Goal: Task Accomplishment & Management: Use online tool/utility

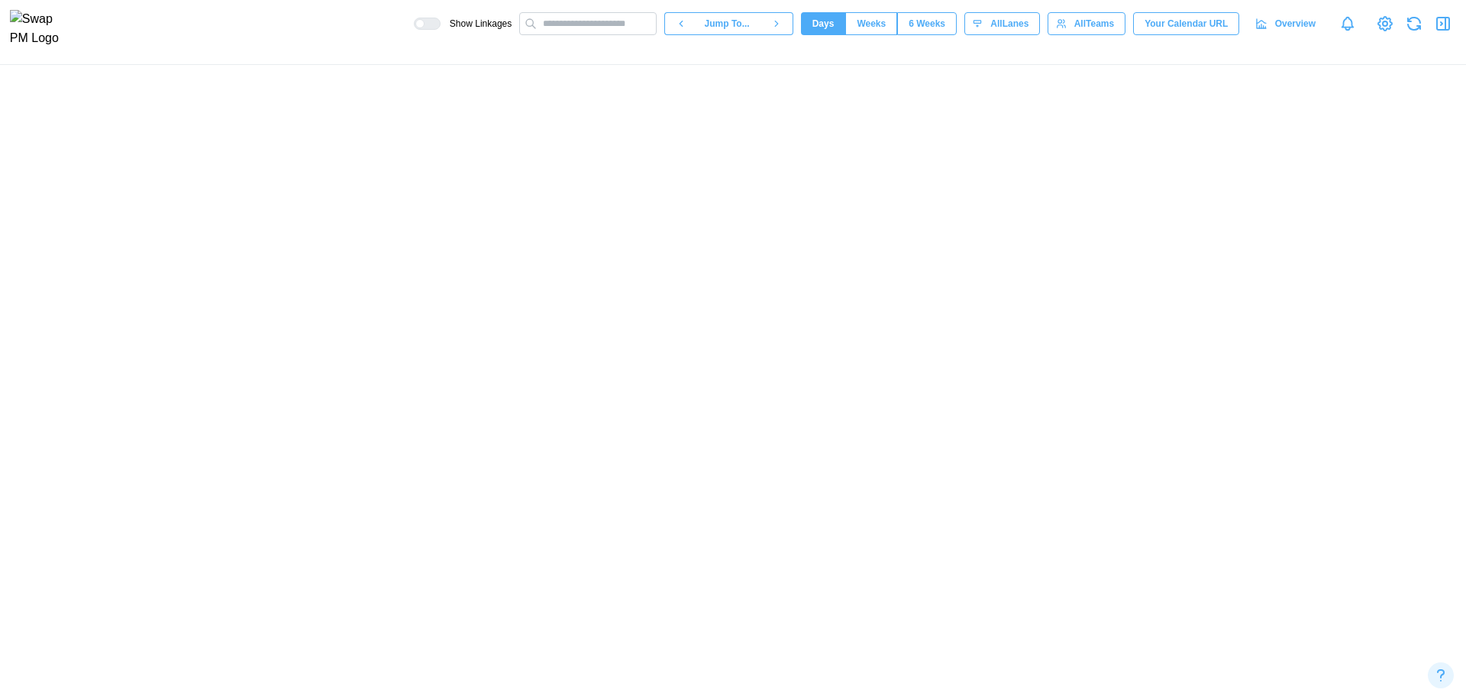
scroll to position [0, 17681]
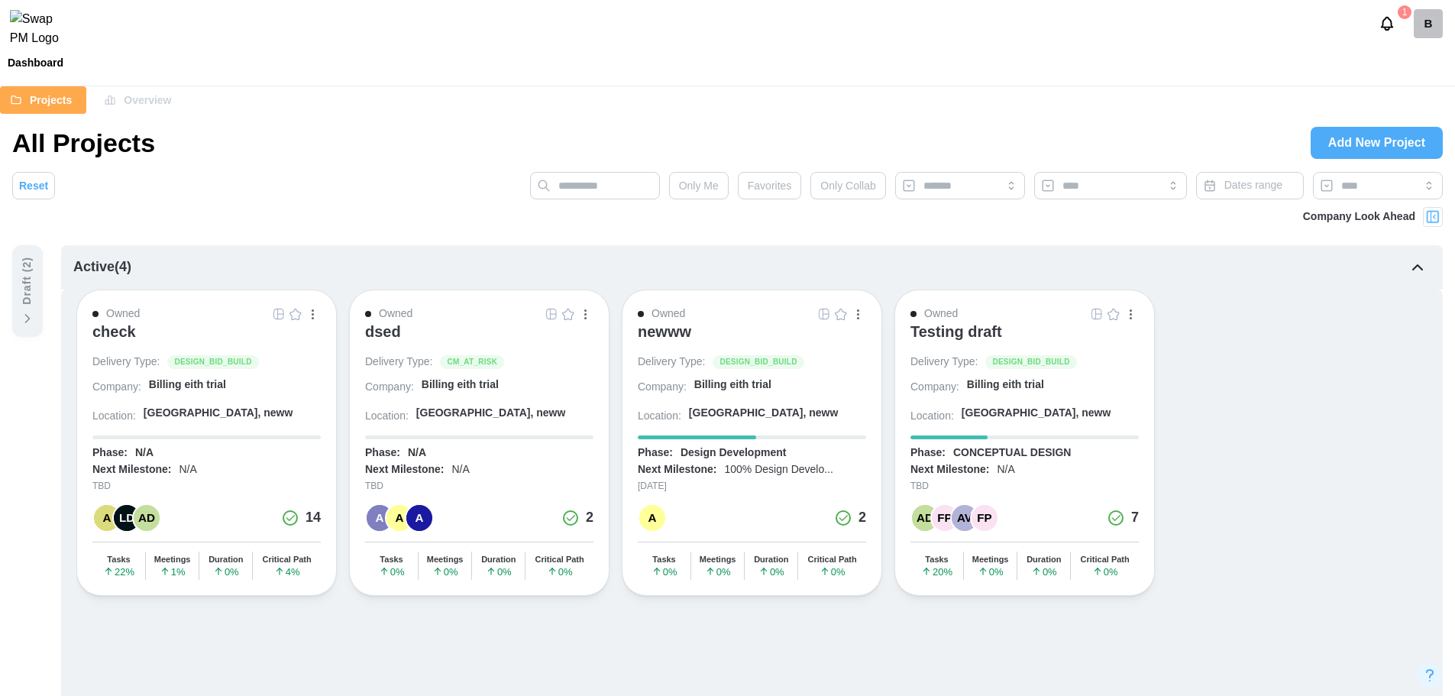
click at [1436, 26] on div "B" at bounding box center [1427, 23] width 29 height 29
click at [1423, 60] on div "My Profile" at bounding box center [1416, 65] width 47 height 17
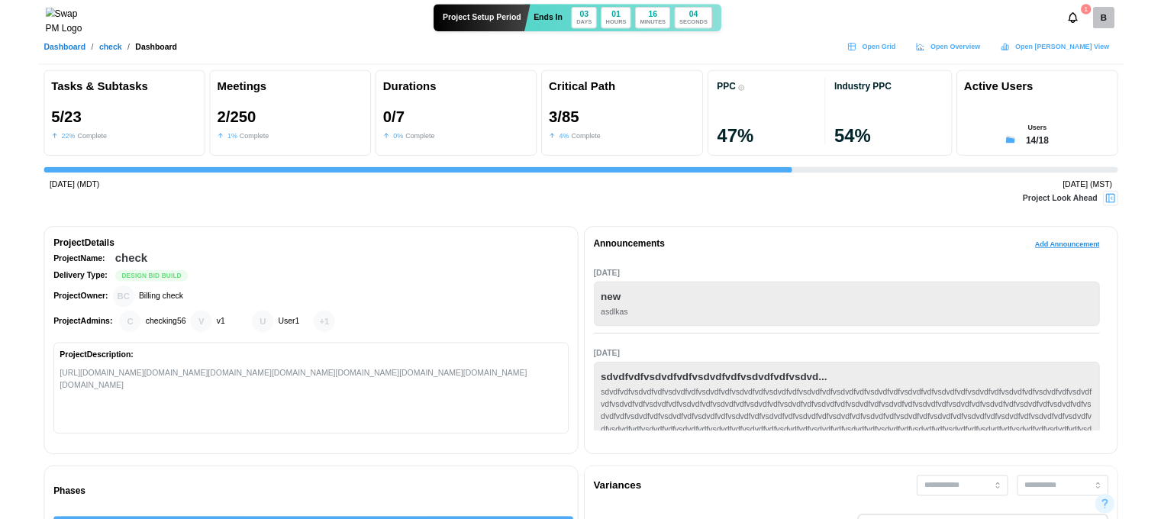
scroll to position [0, 3896]
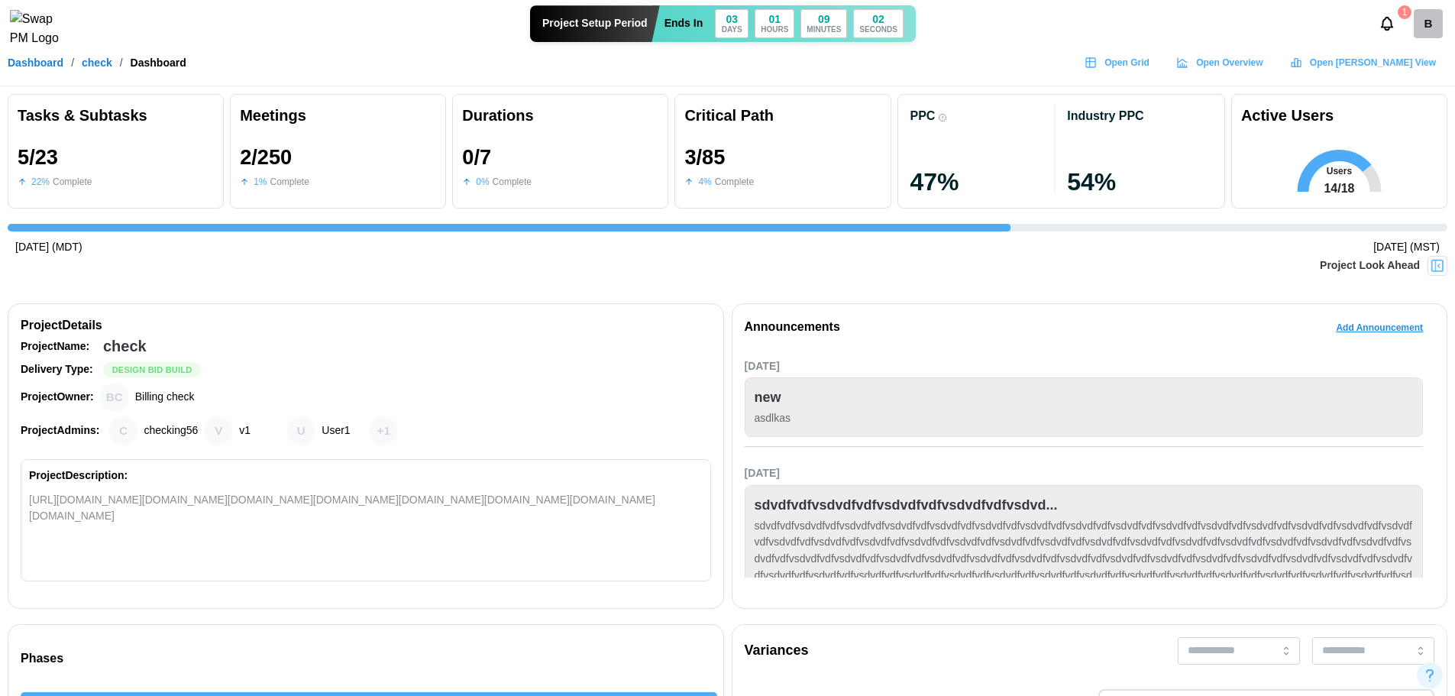
click at [1149, 63] on span "Open Grid" at bounding box center [1126, 62] width 45 height 21
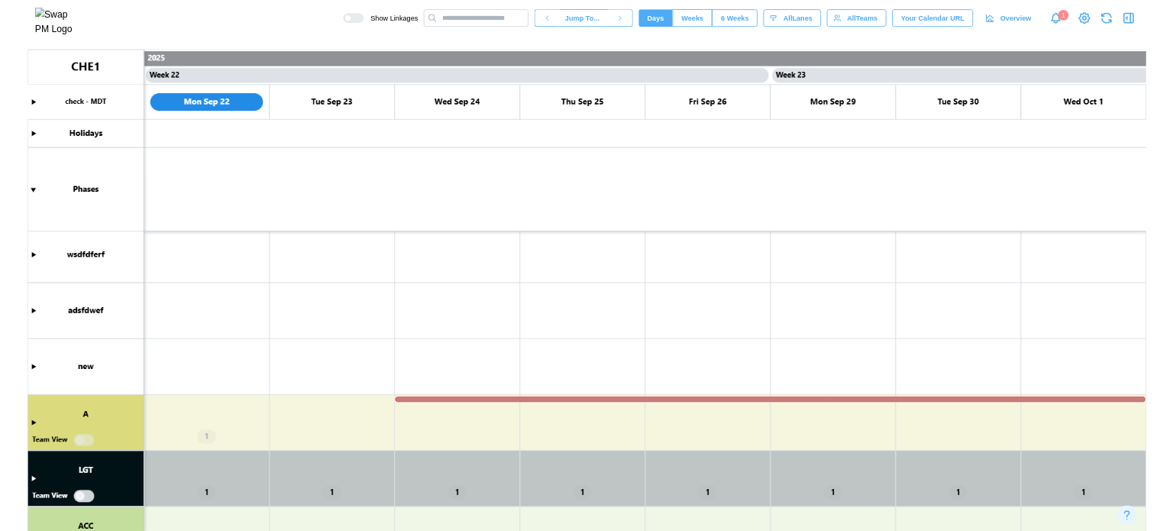
scroll to position [205, 0]
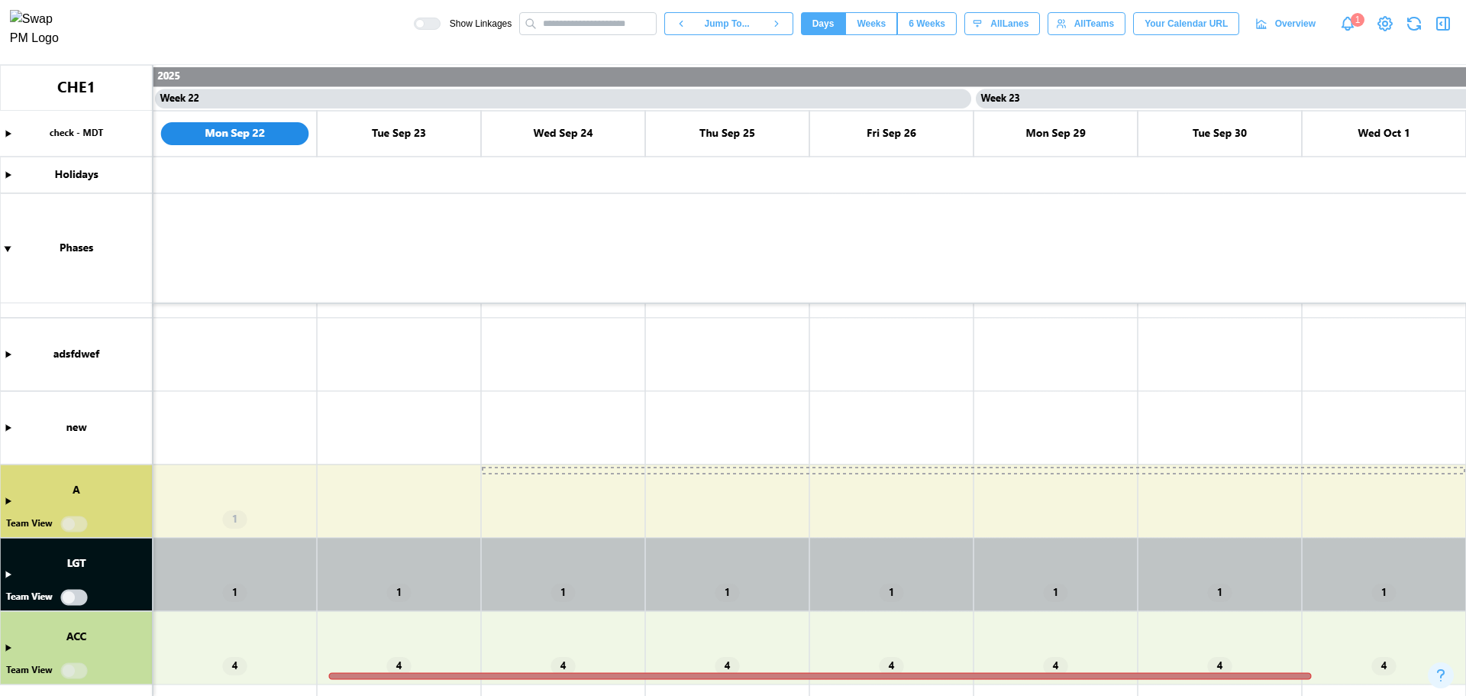
drag, startPoint x: 763, startPoint y: 472, endPoint x: 430, endPoint y: 489, distance: 333.4
click at [430, 489] on canvas at bounding box center [733, 380] width 1466 height 631
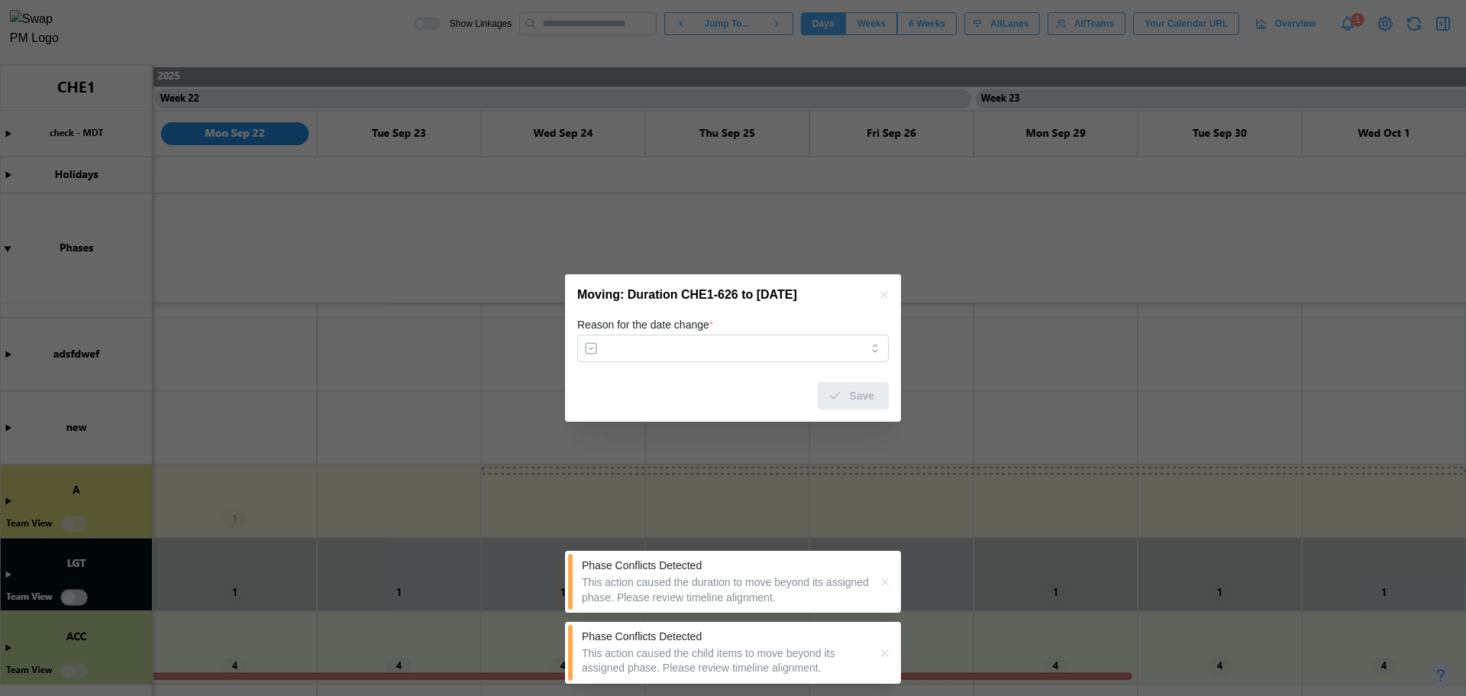
click at [889, 580] on icon "button" at bounding box center [885, 582] width 12 height 12
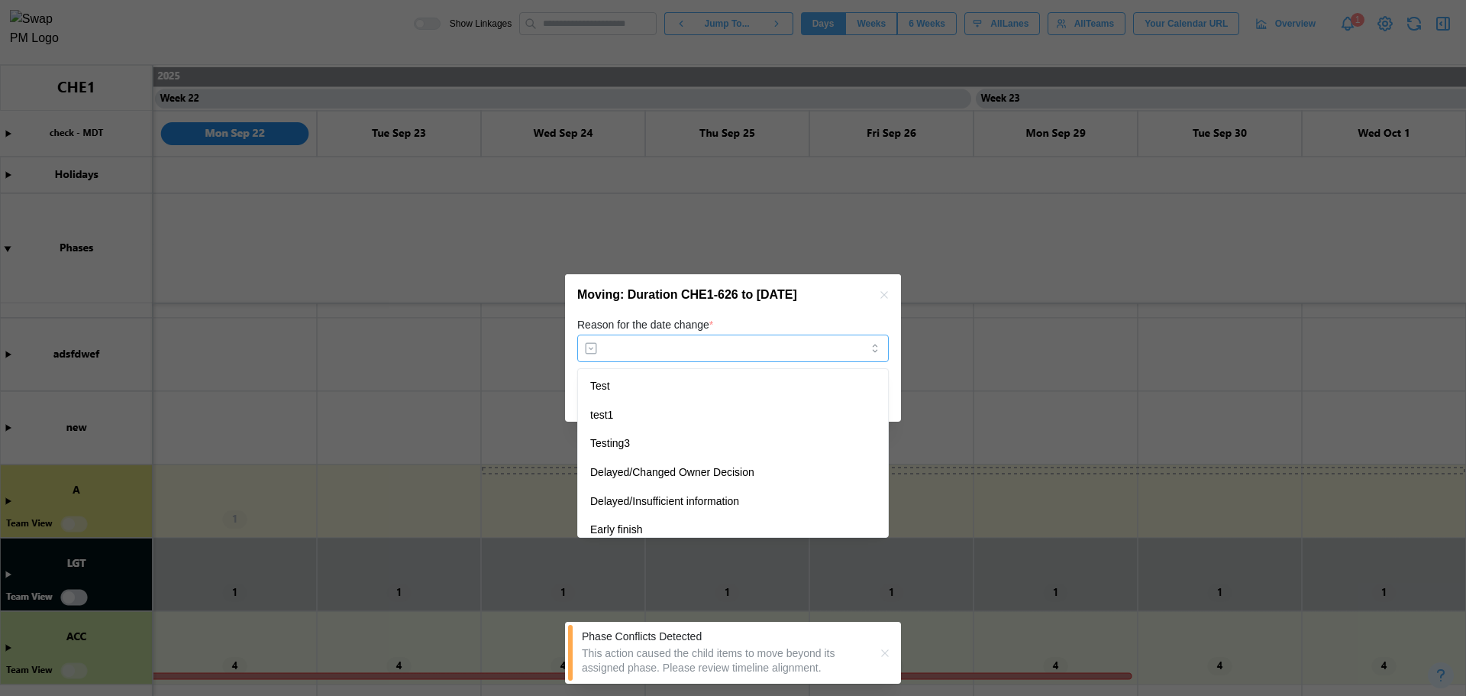
click at [749, 342] on input "Reason for the date change *" at bounding box center [733, 347] width 312 height 27
drag, startPoint x: 751, startPoint y: 395, endPoint x: 813, endPoint y: 389, distance: 62.1
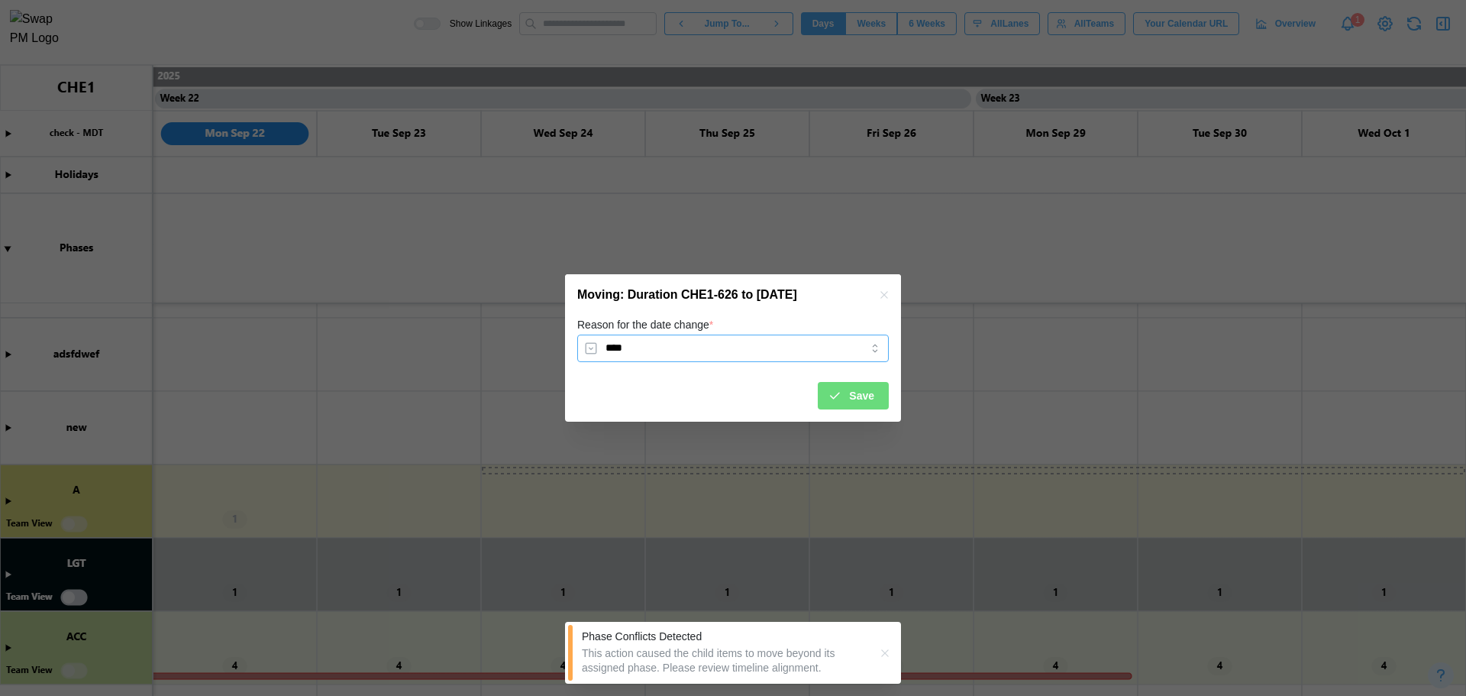
type input "****"
drag, startPoint x: 831, startPoint y: 391, endPoint x: 821, endPoint y: 402, distance: 14.6
click at [831, 390] on icon "submit" at bounding box center [835, 396] width 14 height 14
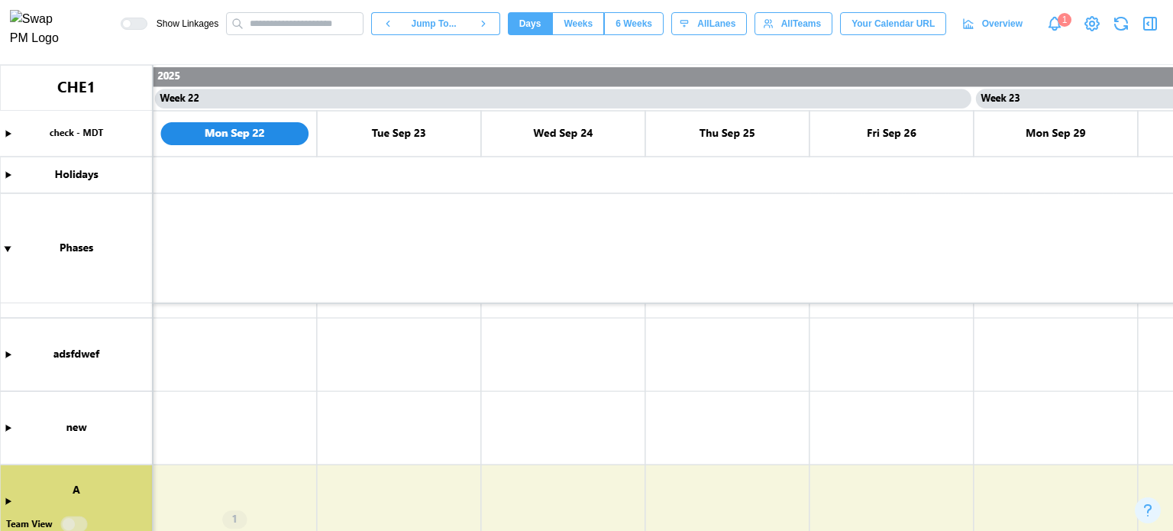
scroll to position [0, 17237]
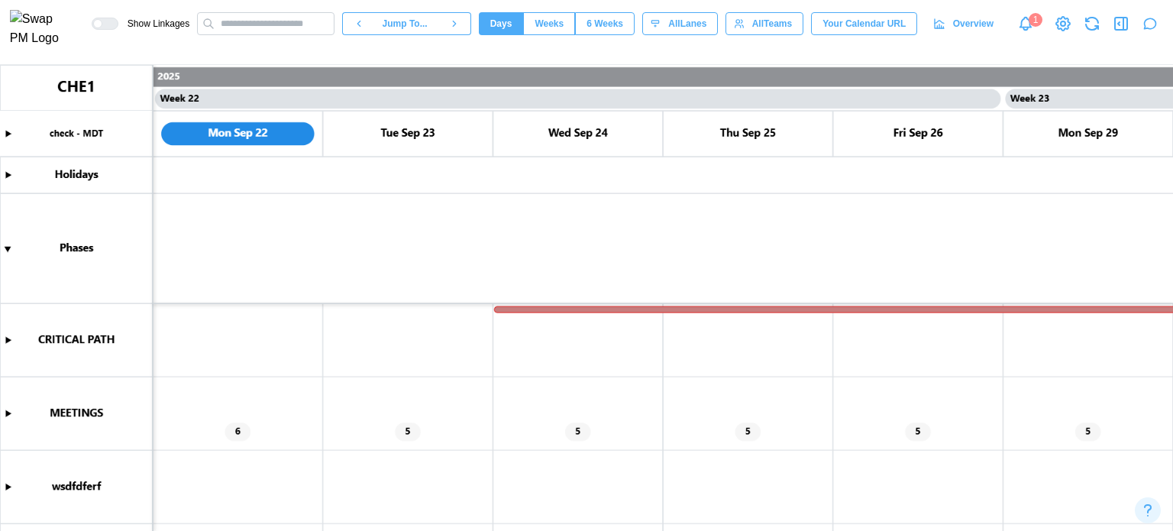
click at [11, 414] on canvas at bounding box center [586, 298] width 1173 height 466
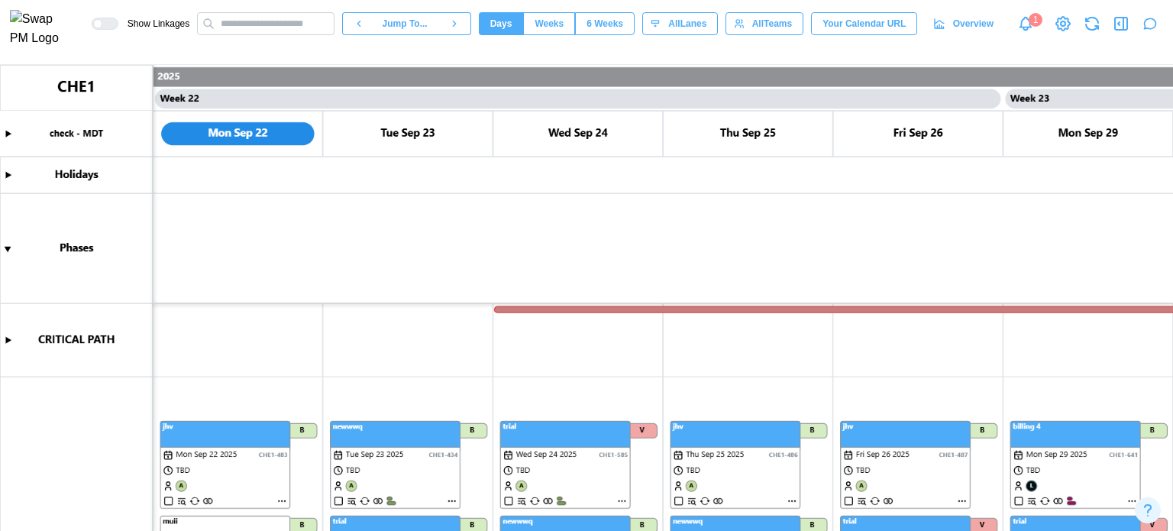
click at [1035, 34] on link "Notifications" at bounding box center [1025, 24] width 26 height 26
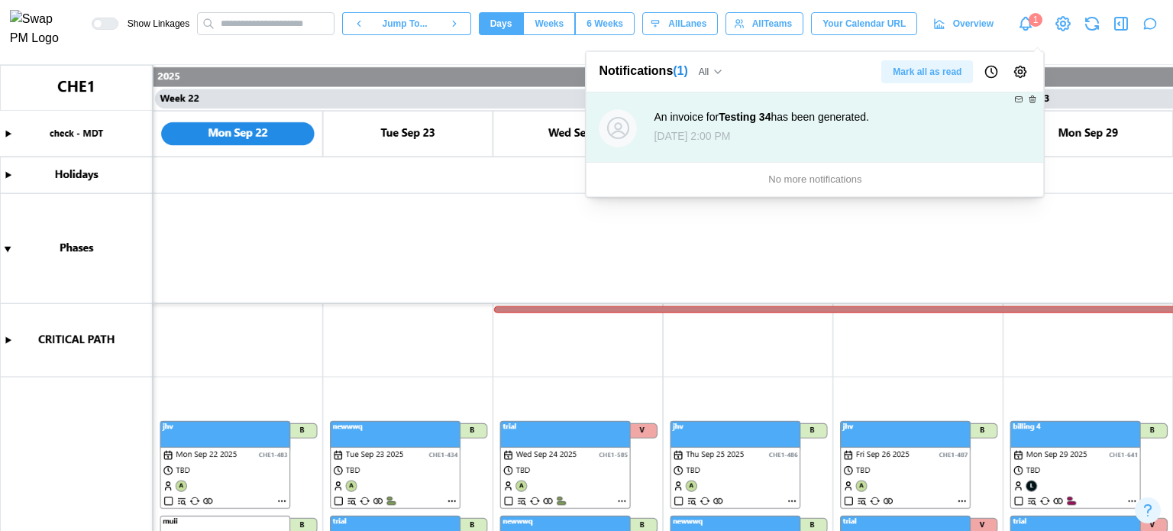
click at [820, 122] on div "An invoice for Testing 34 has been generated." at bounding box center [761, 117] width 215 height 17
click at [644, 125] on div "An invoice for Testing 34 has been generated. Last Saturday 2:00 PM" at bounding box center [737, 127] width 277 height 51
click at [1019, 97] on icon at bounding box center [1018, 99] width 9 height 9
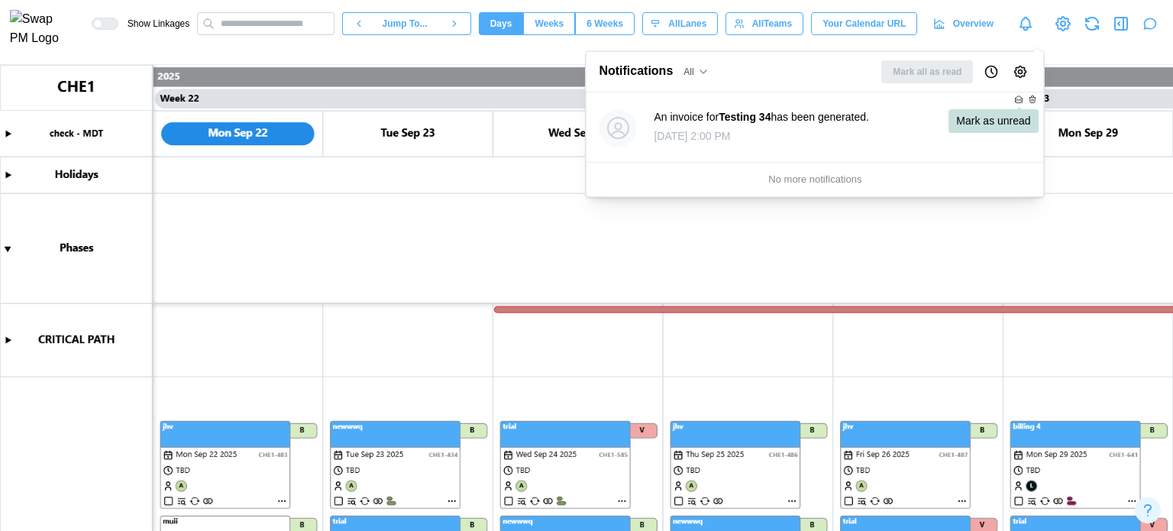
click at [741, 120] on strong "Testing 34" at bounding box center [744, 117] width 52 height 12
click at [763, 180] on div "No more notifications" at bounding box center [814, 180] width 457 height 34
click at [795, 259] on canvas at bounding box center [586, 298] width 1173 height 466
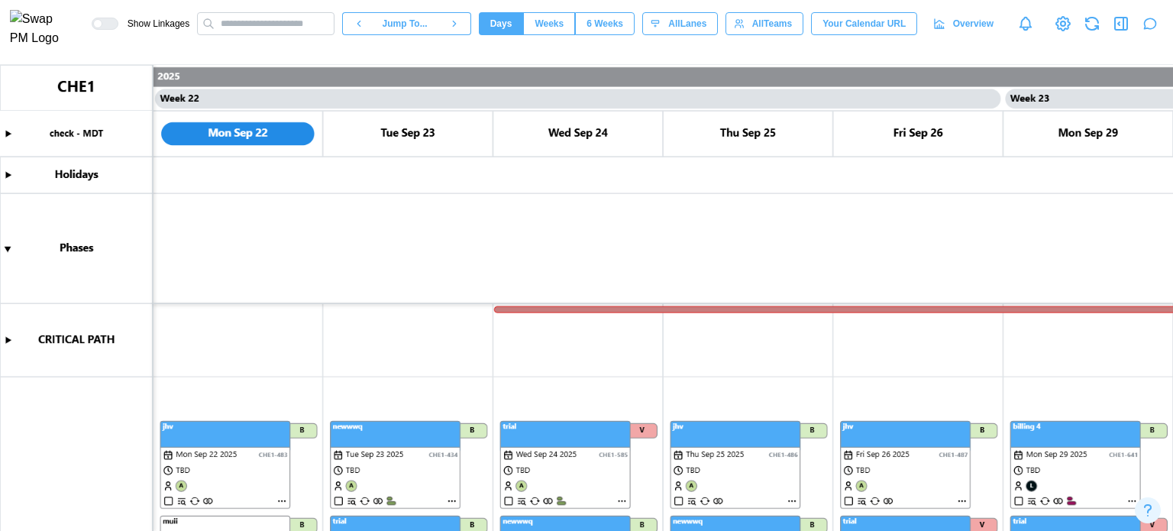
click at [1024, 21] on icon "Notifications" at bounding box center [1025, 23] width 17 height 17
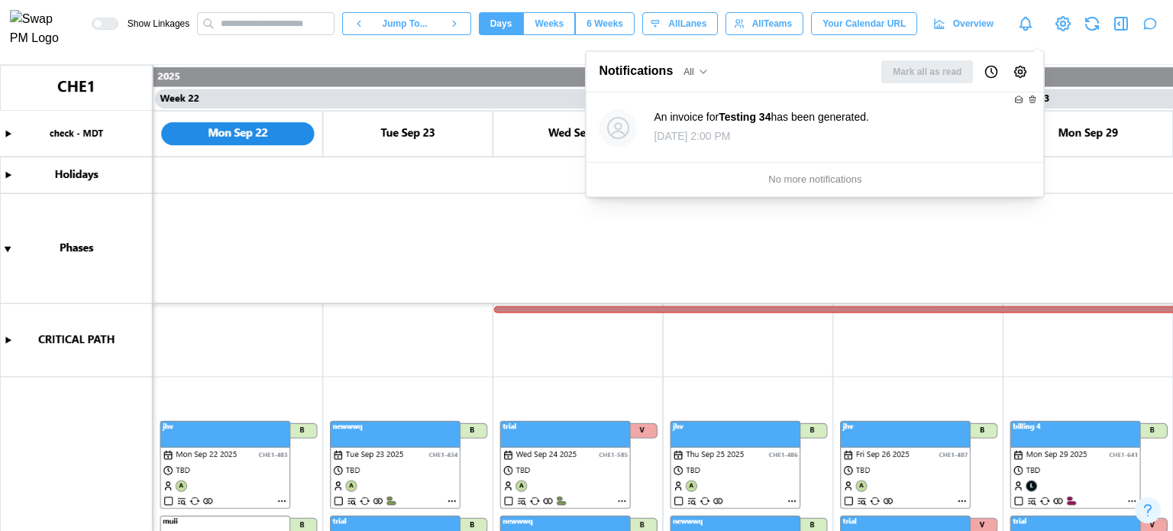
click at [374, 264] on canvas at bounding box center [586, 298] width 1173 height 466
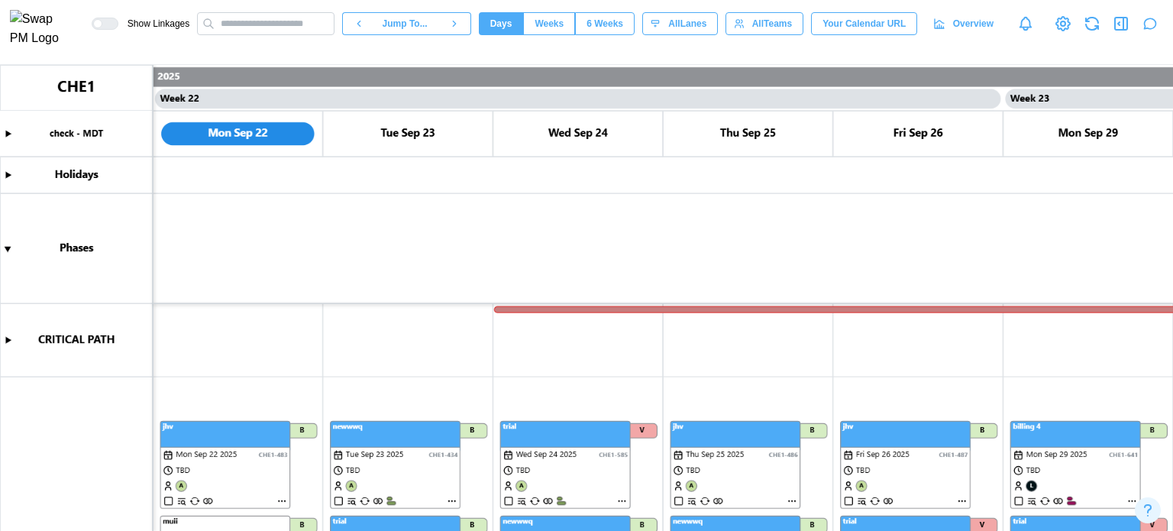
click at [7, 254] on canvas at bounding box center [586, 298] width 1173 height 466
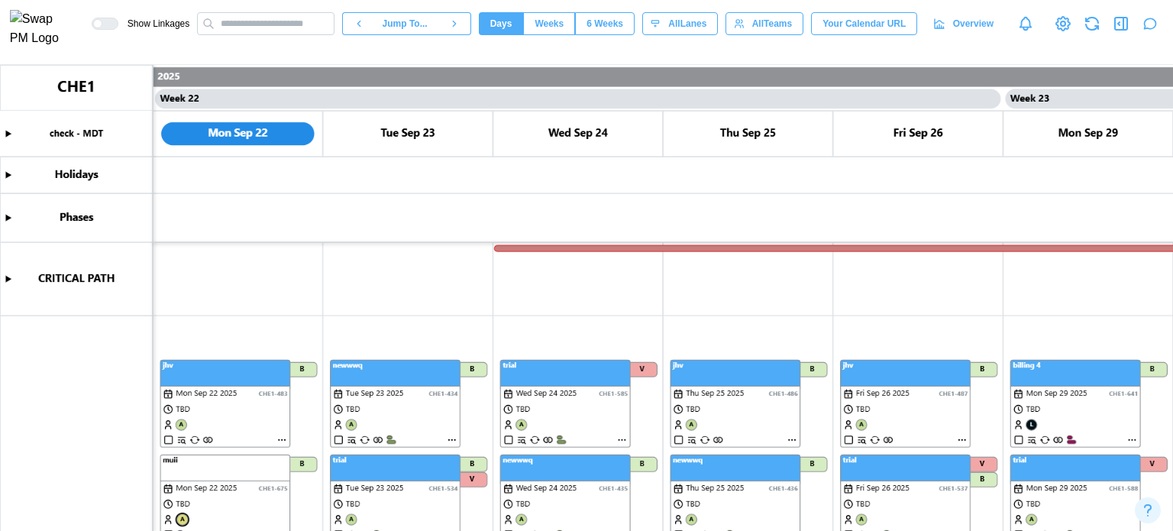
click at [8, 218] on canvas at bounding box center [586, 298] width 1173 height 466
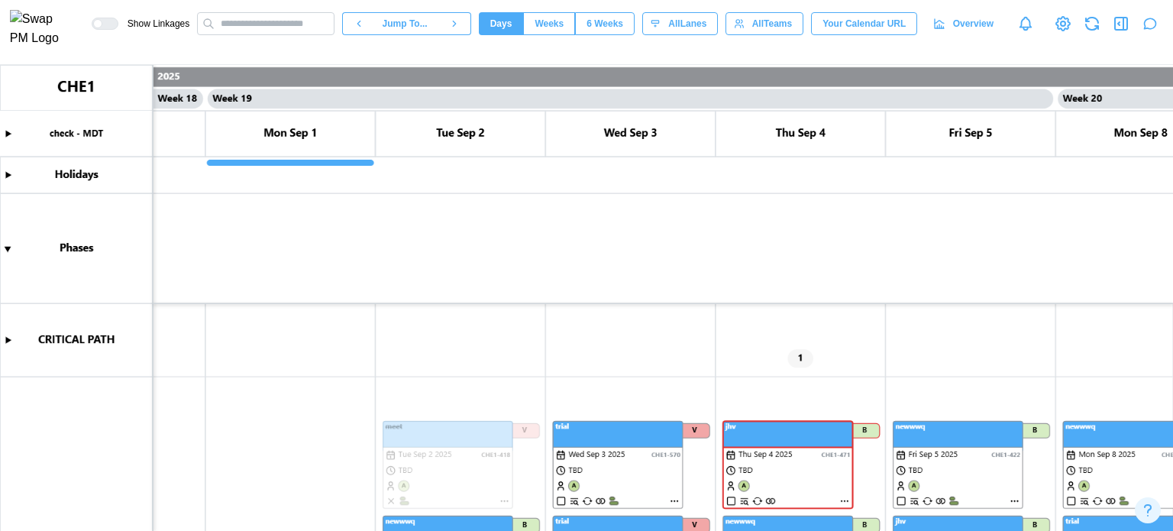
scroll to position [0, 15248]
click at [7, 173] on canvas at bounding box center [586, 298] width 1173 height 466
click at [226, 162] on canvas at bounding box center [586, 298] width 1173 height 466
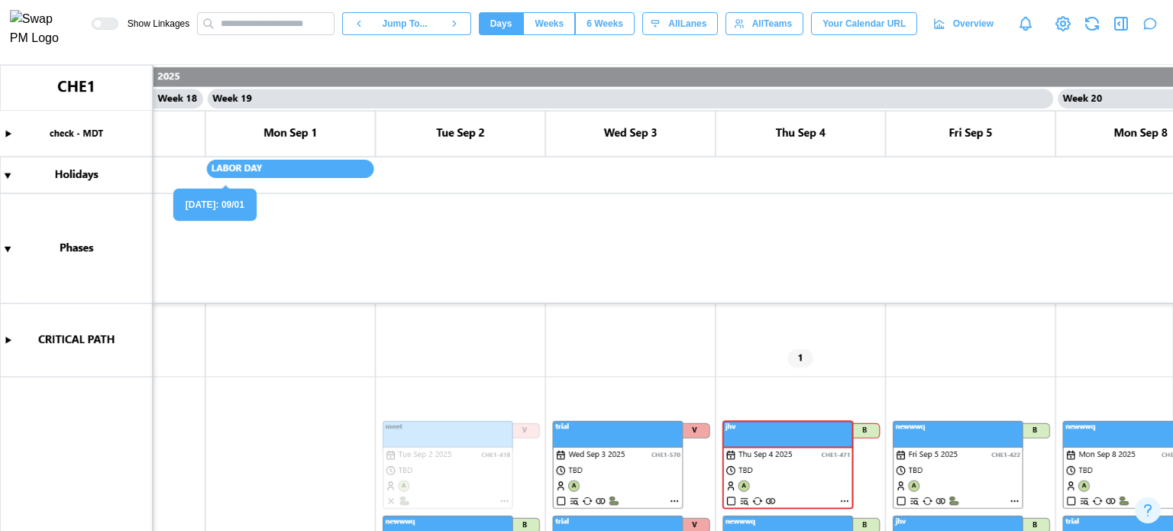
click at [312, 161] on canvas at bounding box center [586, 298] width 1173 height 466
click at [321, 170] on canvas at bounding box center [586, 298] width 1173 height 466
click at [316, 170] on canvas at bounding box center [586, 298] width 1173 height 466
click at [328, 178] on canvas at bounding box center [586, 298] width 1173 height 466
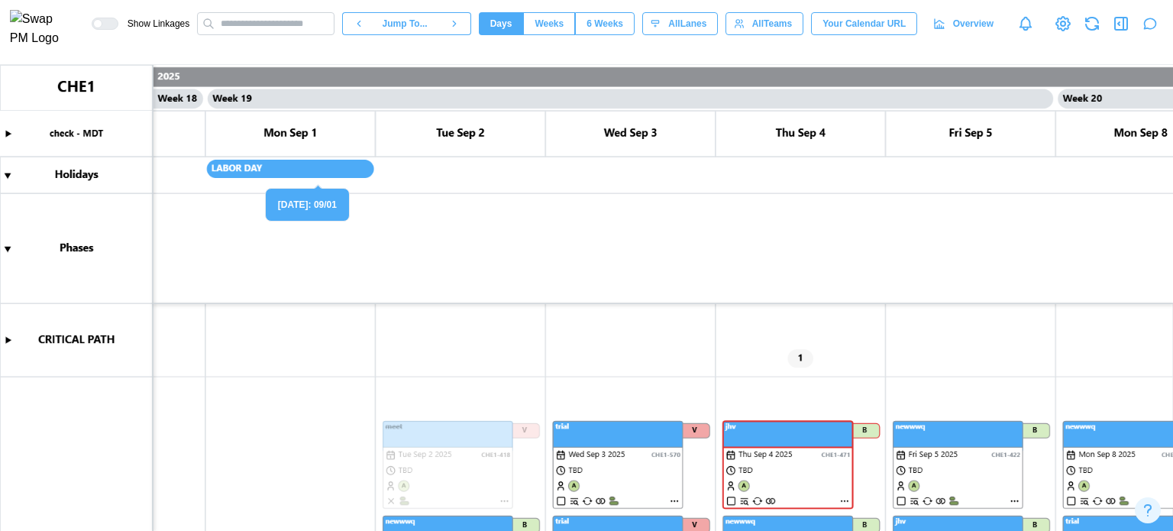
click at [328, 206] on div "LABOR DAY: 09/01" at bounding box center [307, 205] width 85 height 34
click at [287, 164] on canvas at bounding box center [586, 298] width 1173 height 466
click at [8, 338] on canvas at bounding box center [586, 298] width 1173 height 466
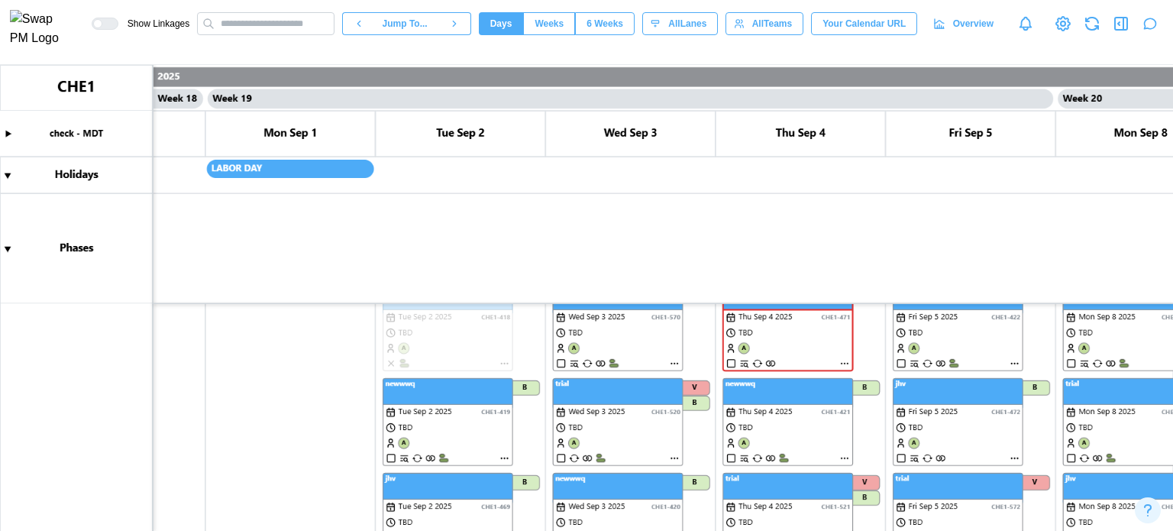
scroll to position [76, 0]
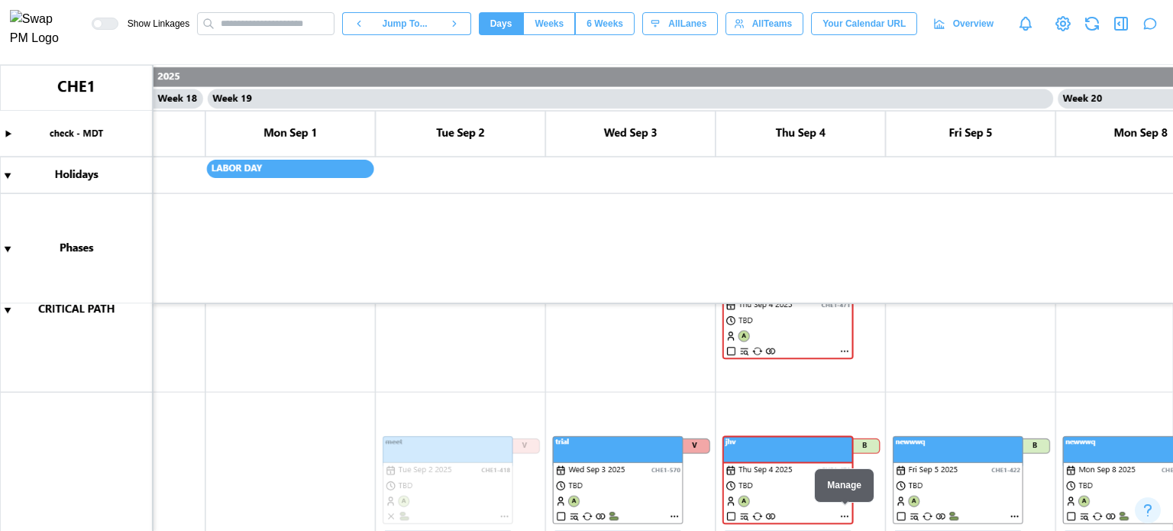
click at [845, 515] on canvas at bounding box center [586, 298] width 1173 height 466
type textarea "*"
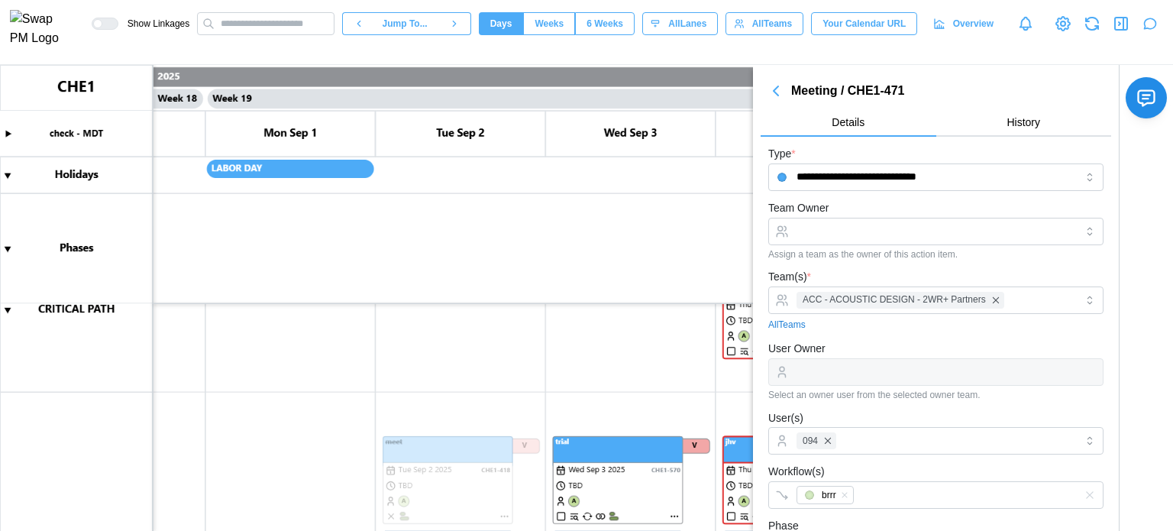
scroll to position [305, 0]
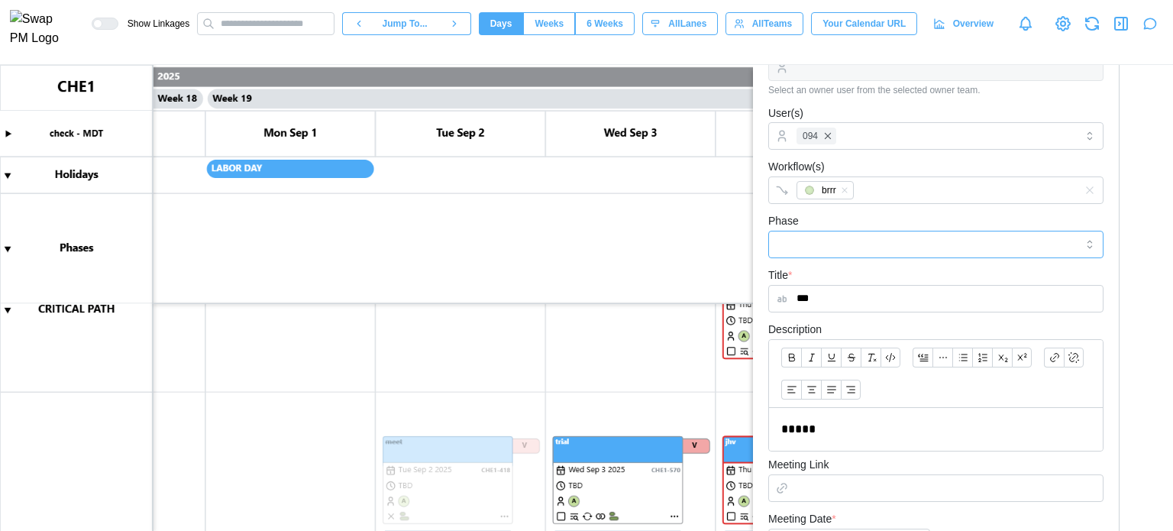
click at [809, 235] on input "Phase" at bounding box center [935, 244] width 335 height 27
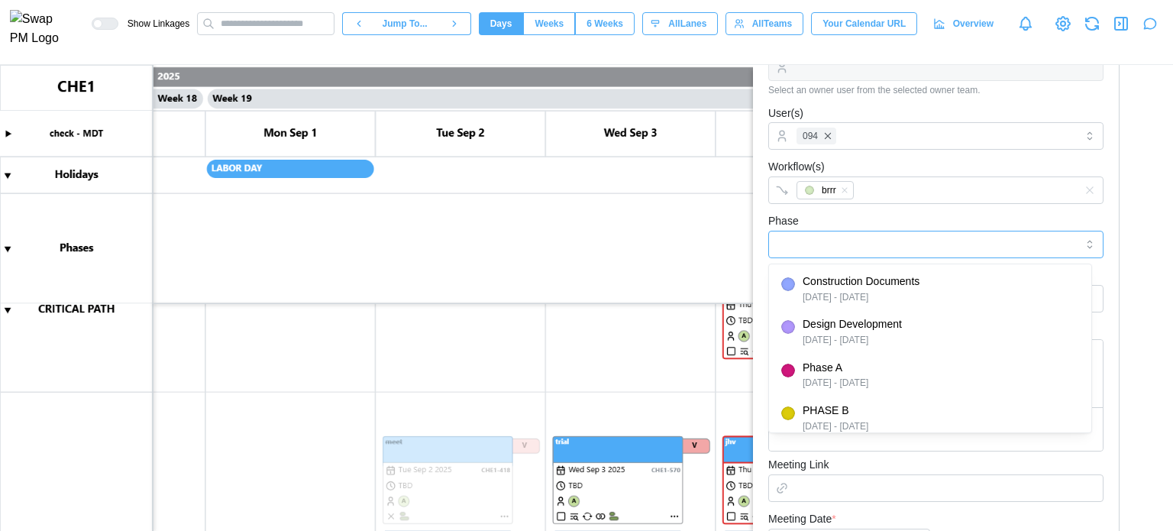
type input "**********"
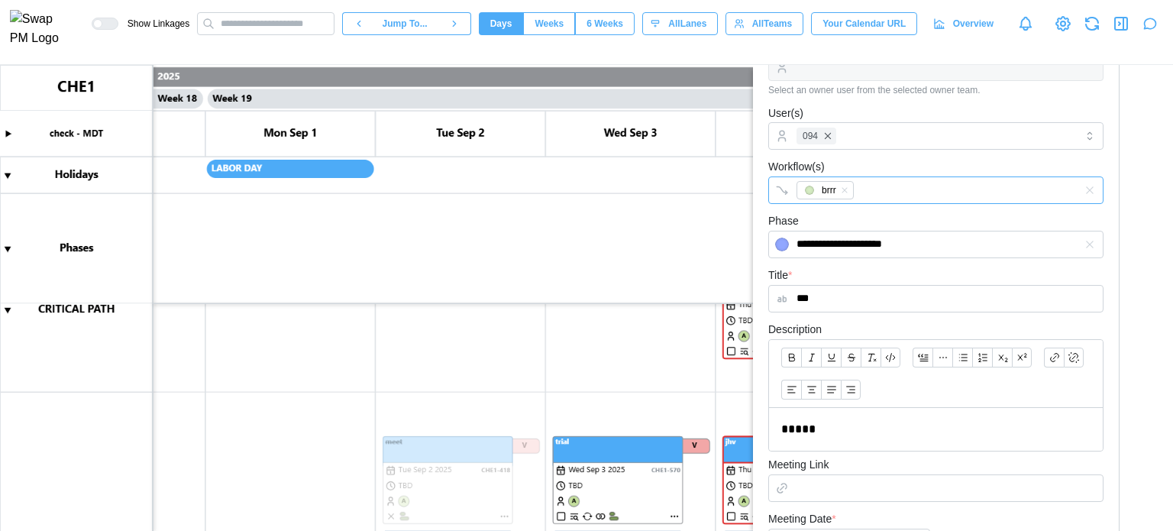
click at [867, 189] on div "brrr" at bounding box center [920, 190] width 255 height 26
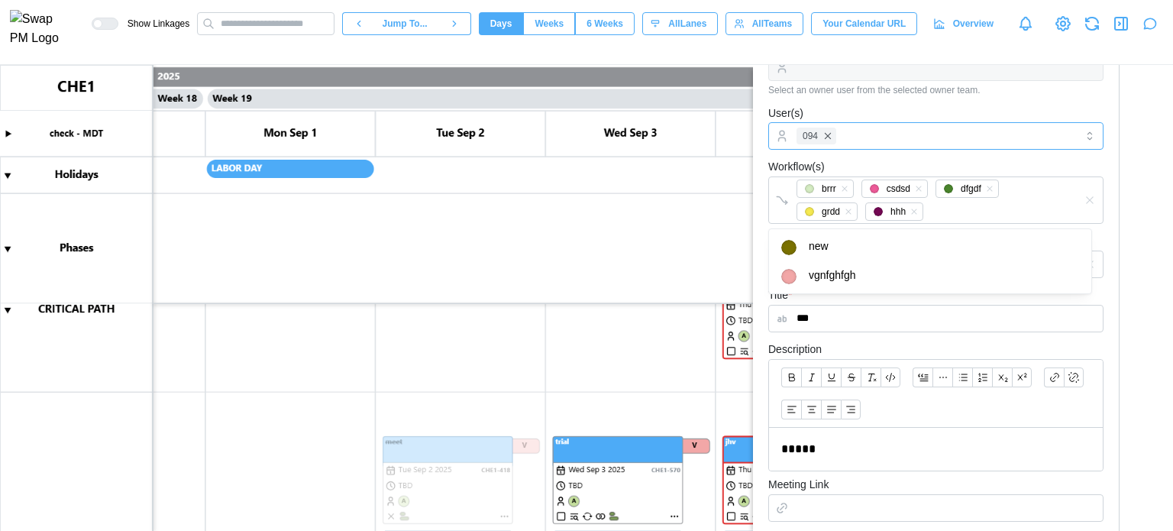
click at [872, 123] on div "094" at bounding box center [934, 136] width 283 height 26
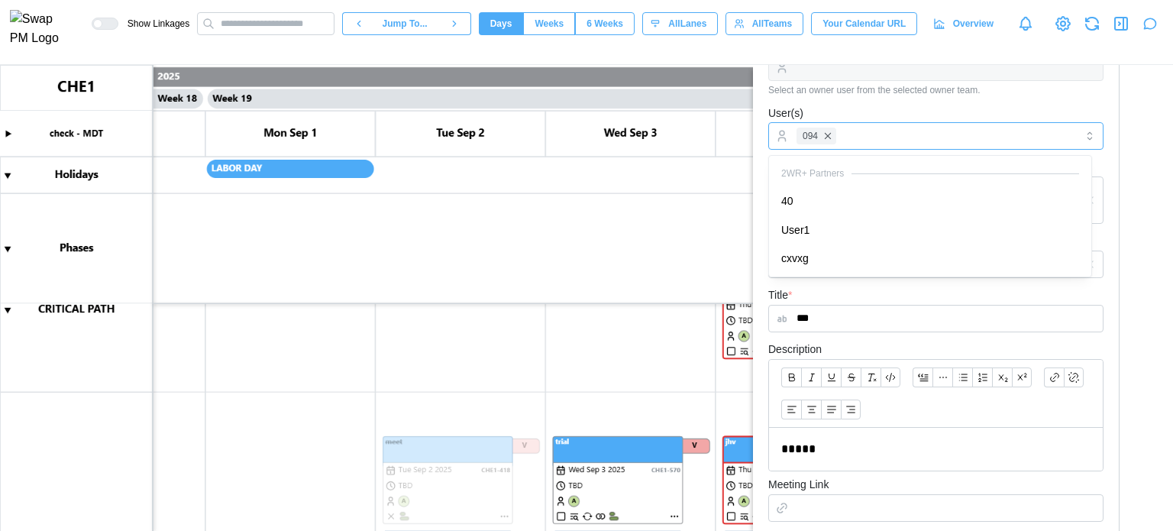
click at [872, 182] on div "2WR+ Partners" at bounding box center [930, 173] width 316 height 28
click at [953, 104] on div "User(s) 094 40 User1" at bounding box center [935, 127] width 335 height 47
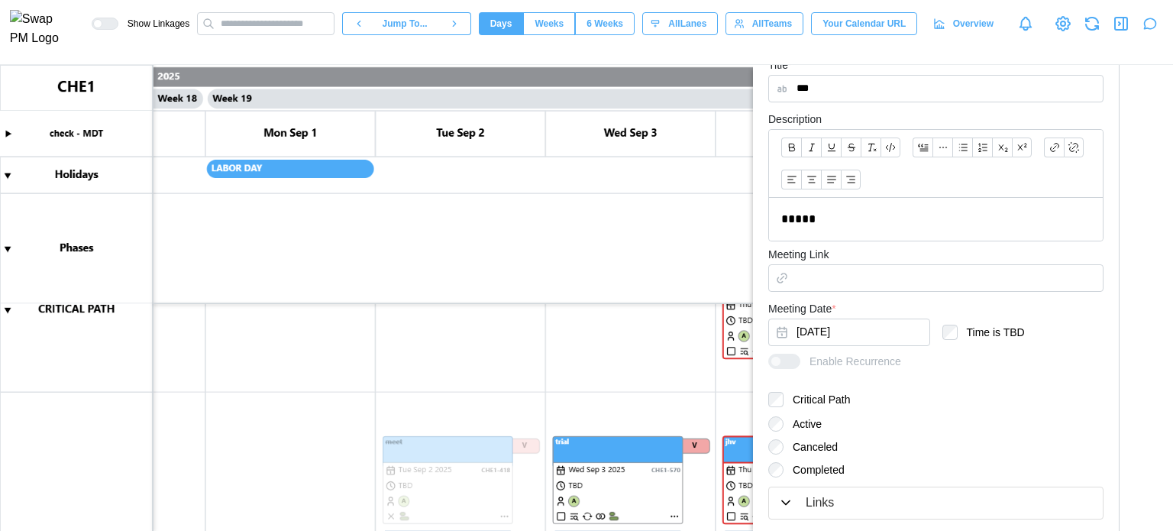
scroll to position [386, 0]
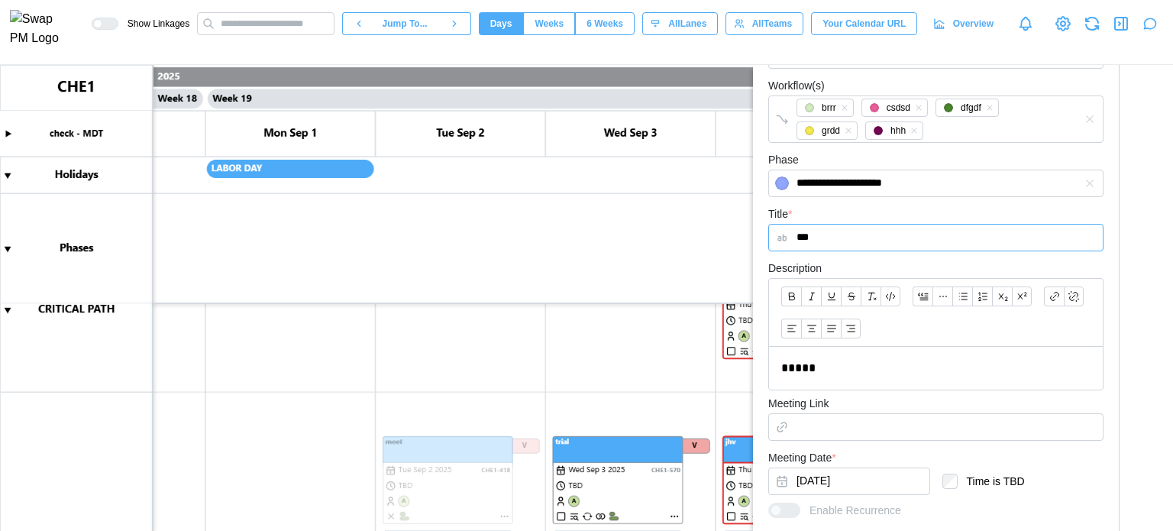
click at [828, 244] on input "***" at bounding box center [935, 237] width 335 height 27
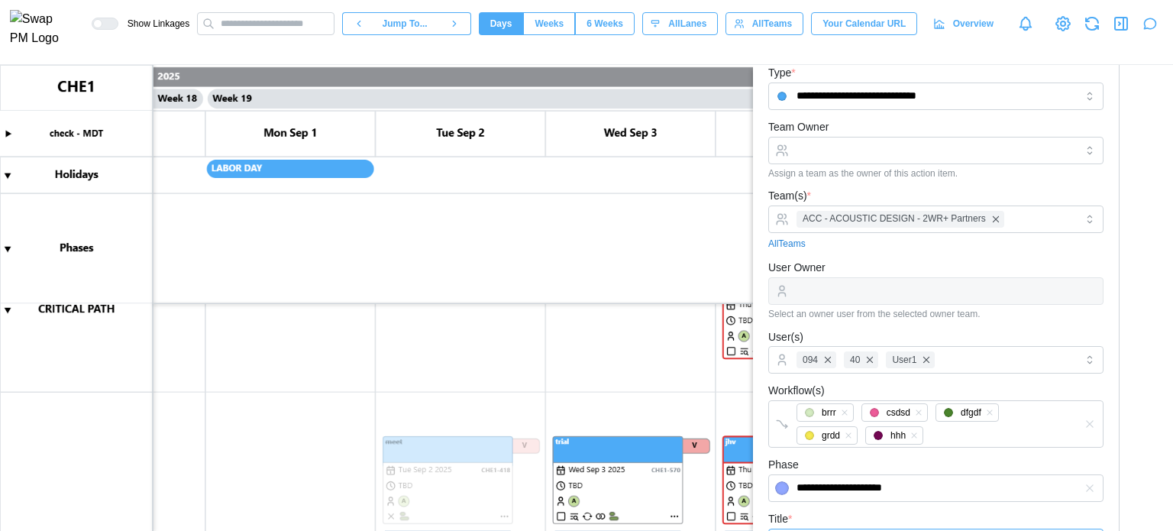
scroll to position [0, 0]
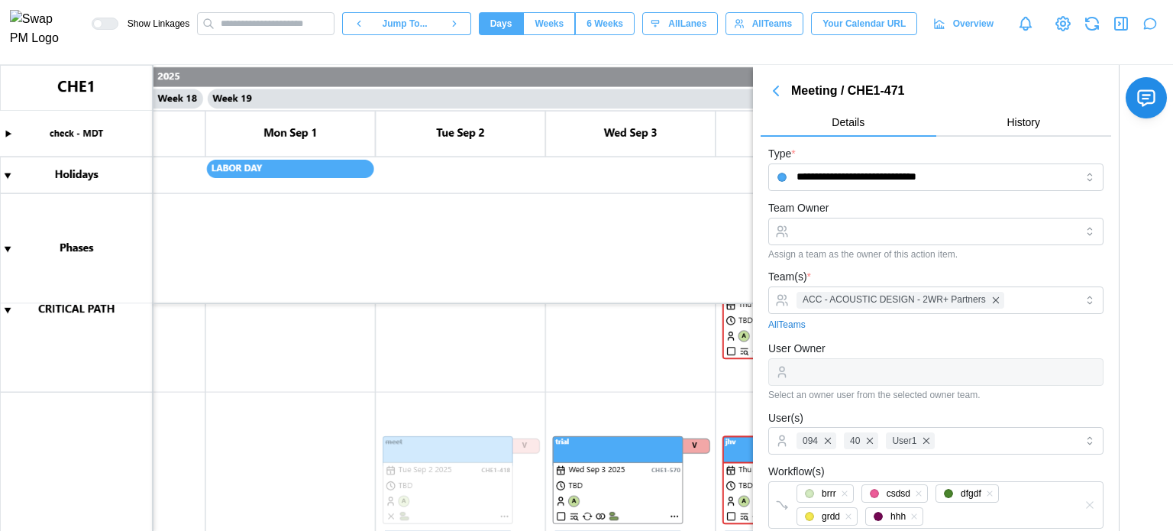
type input "*****"
click at [538, 201] on canvas at bounding box center [586, 298] width 1173 height 466
click at [2, 249] on canvas at bounding box center [586, 298] width 1173 height 466
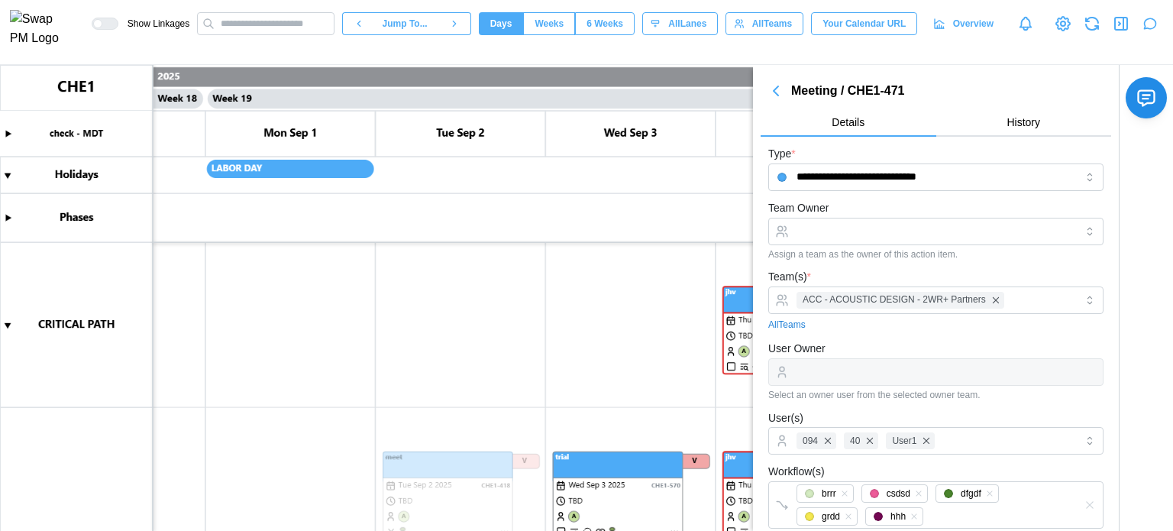
click at [4, 322] on canvas at bounding box center [586, 298] width 1173 height 466
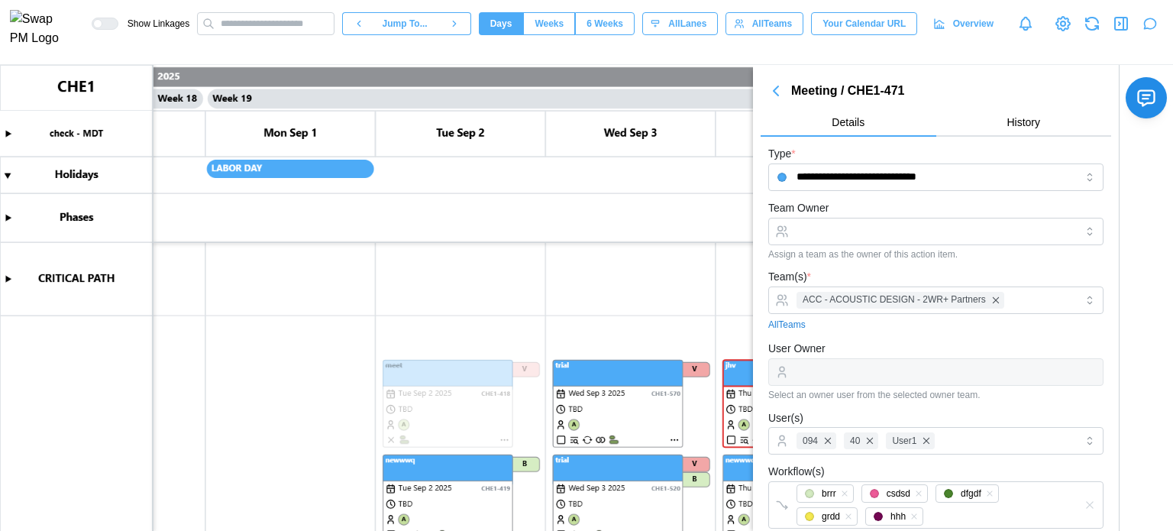
scroll to position [229, 0]
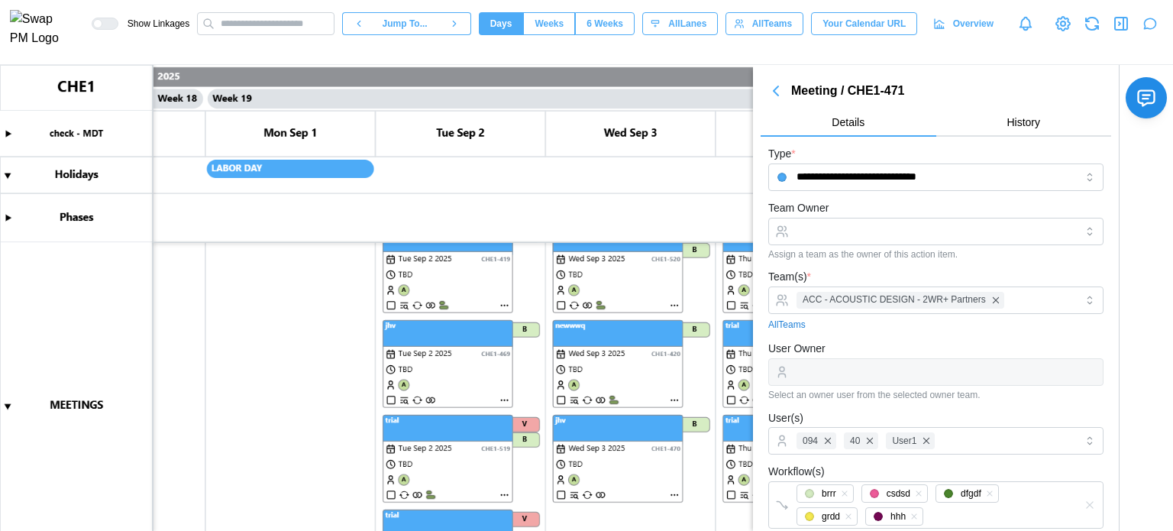
click at [6, 406] on canvas at bounding box center [586, 298] width 1173 height 466
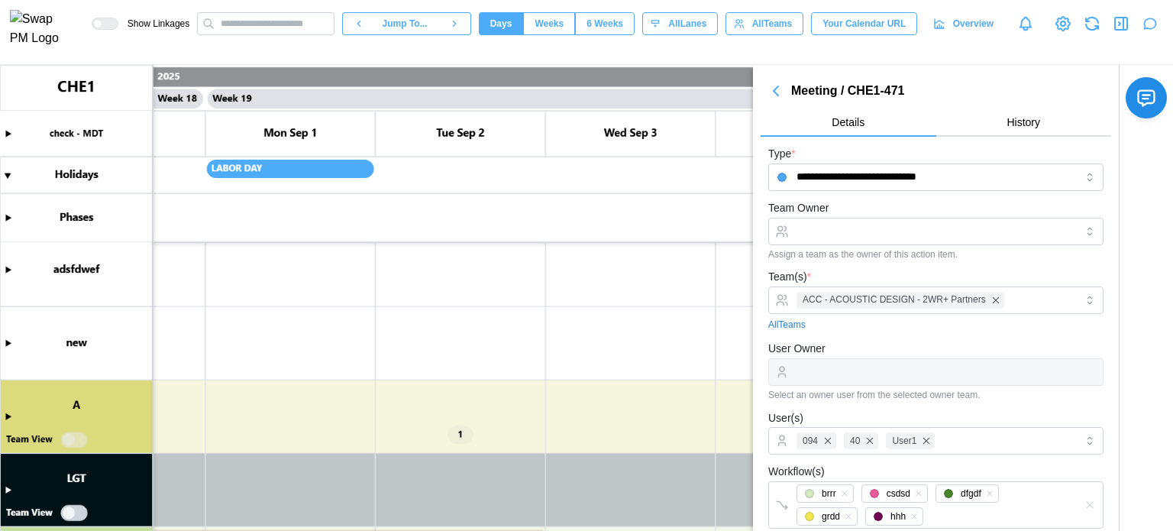
scroll to position [0, 0]
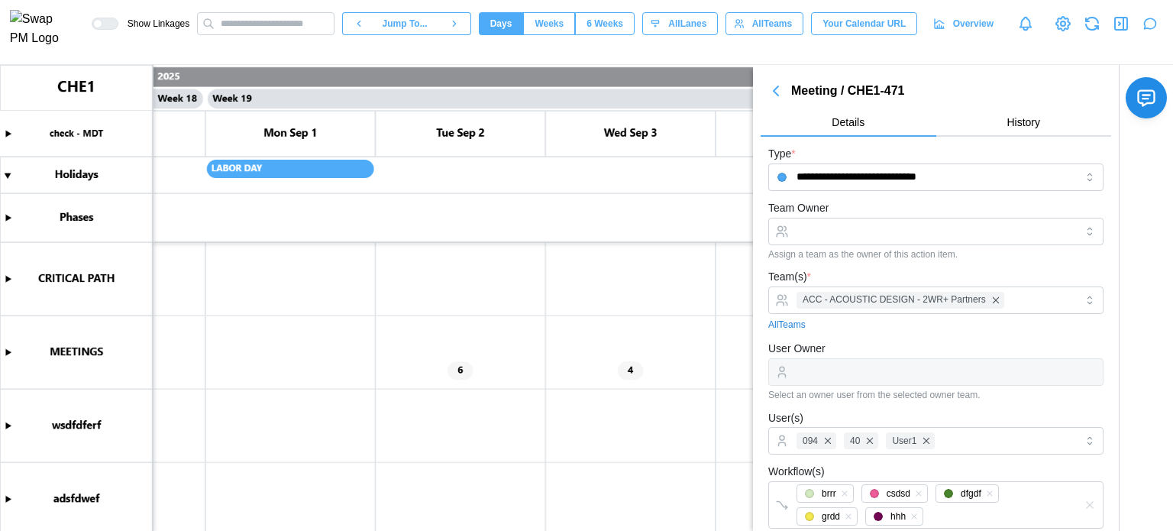
click at [9, 351] on canvas at bounding box center [586, 298] width 1173 height 466
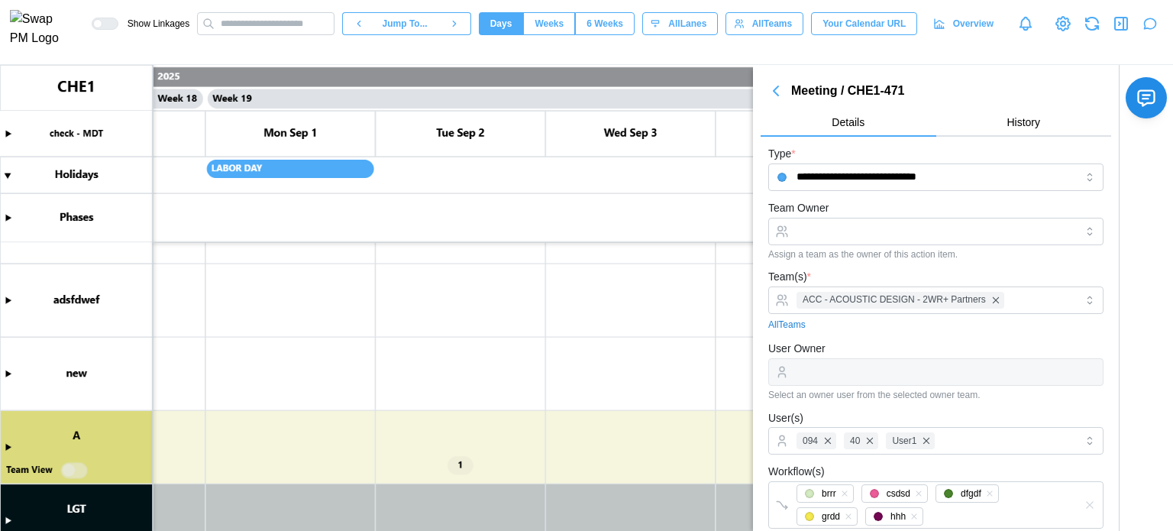
scroll to position [840, 0]
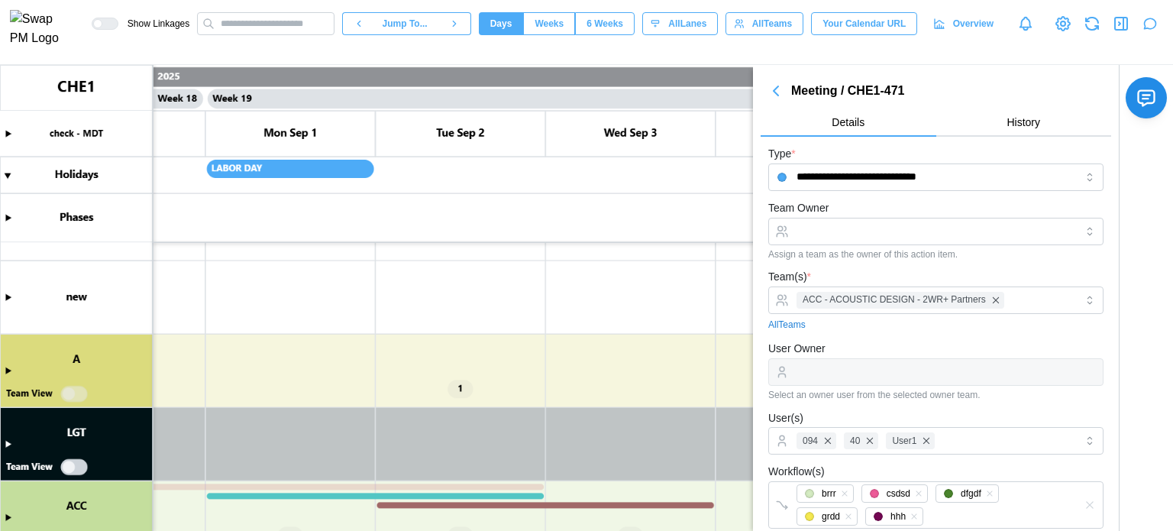
click at [78, 402] on canvas at bounding box center [586, 298] width 1173 height 466
click at [82, 393] on canvas at bounding box center [586, 298] width 1173 height 466
click at [11, 370] on canvas at bounding box center [586, 298] width 1173 height 466
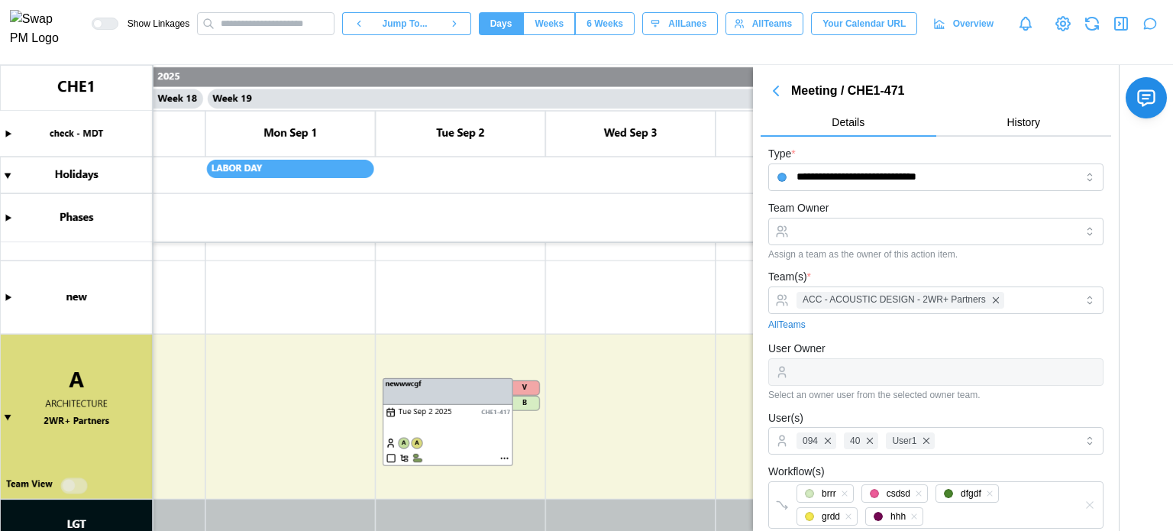
scroll to position [916, 0]
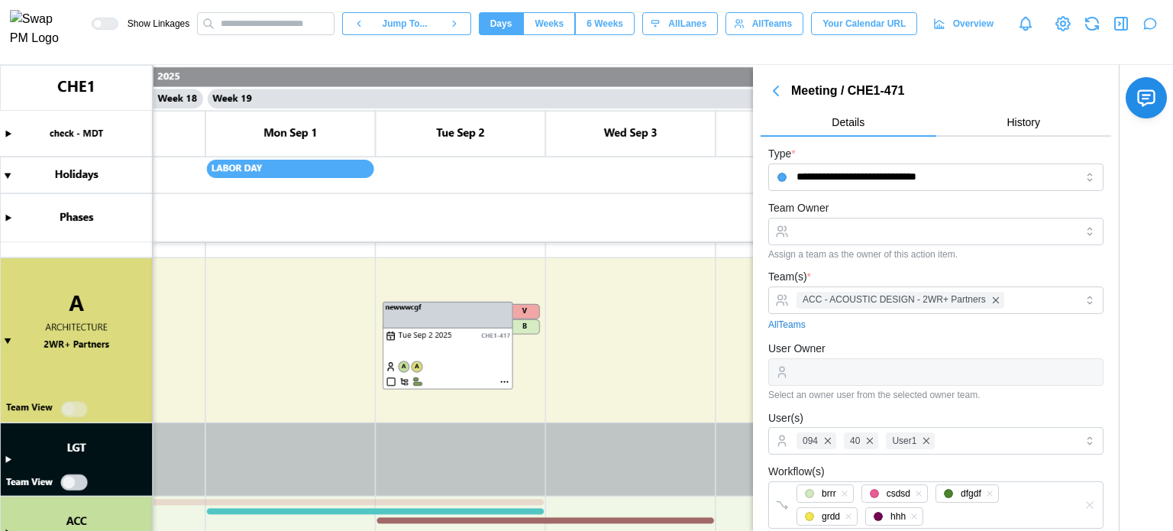
click at [72, 406] on canvas at bounding box center [586, 298] width 1173 height 466
type textarea "*"
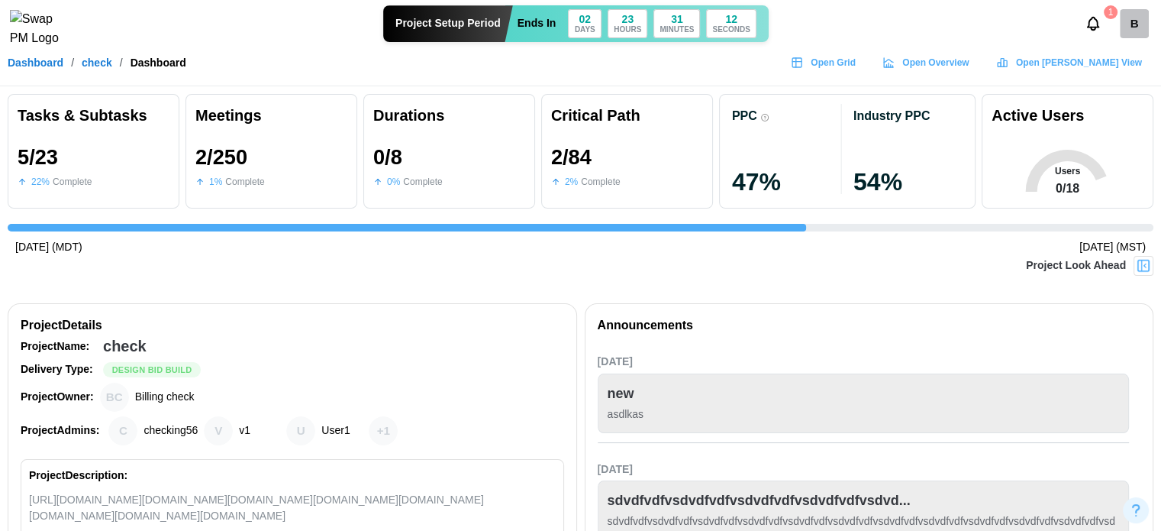
scroll to position [0, 2992]
